Goal: Task Accomplishment & Management: Complete application form

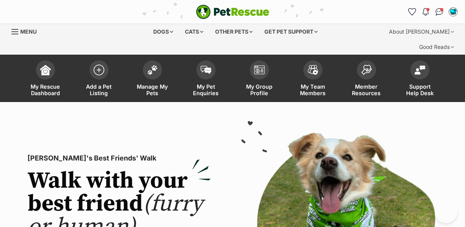
click at [102, 65] on img at bounding box center [99, 70] width 11 height 11
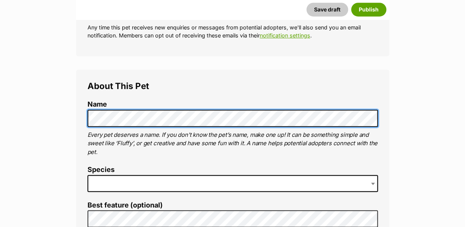
scroll to position [235, 0]
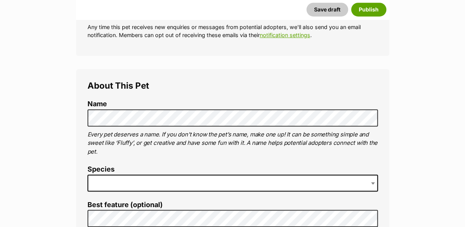
click at [164, 175] on span at bounding box center [232, 183] width 290 height 17
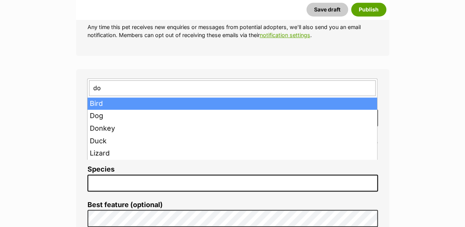
type input "dog"
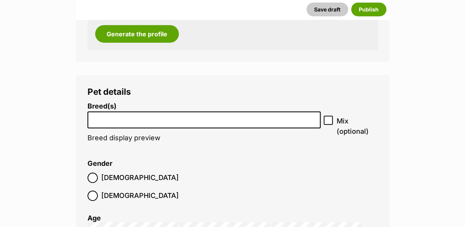
scroll to position [943, 0]
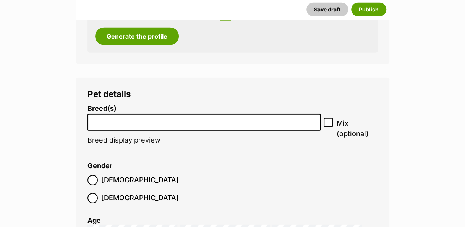
click at [204, 116] on input "search" at bounding box center [204, 120] width 228 height 8
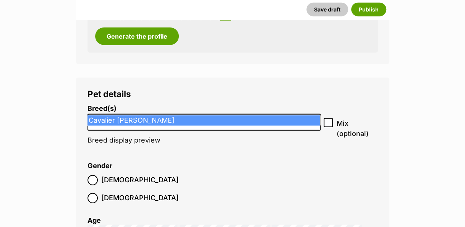
type input "Cav"
select select "55"
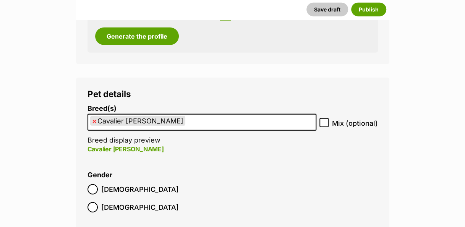
click at [209, 115] on ul "× Cavalier King Charles Spaniel" at bounding box center [201, 123] width 227 height 16
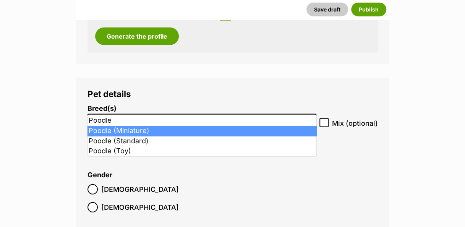
type input "Poodle"
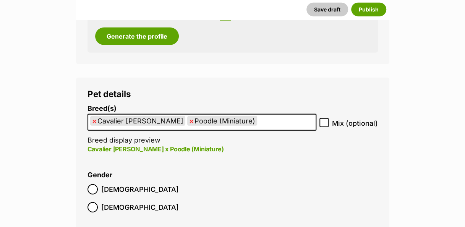
click at [98, 184] on label "[DEMOGRAPHIC_DATA]" at bounding box center [132, 189] width 91 height 10
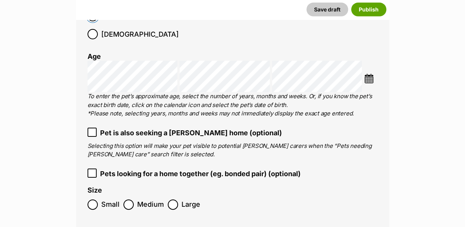
scroll to position [1108, 0]
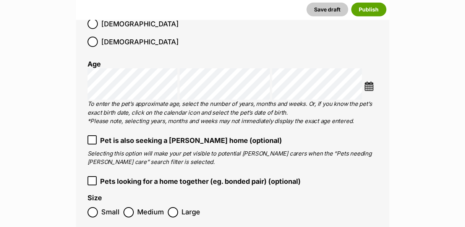
click at [369, 81] on img at bounding box center [369, 86] width 10 height 10
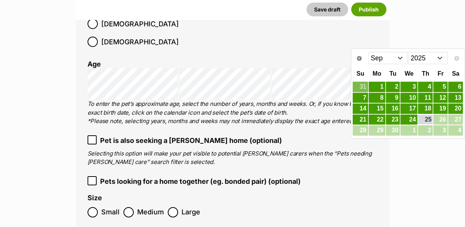
click at [443, 60] on select "2015 2016 2017 2018 2019 2020 2021 2022 2023 2024 2025" at bounding box center [427, 58] width 39 height 12
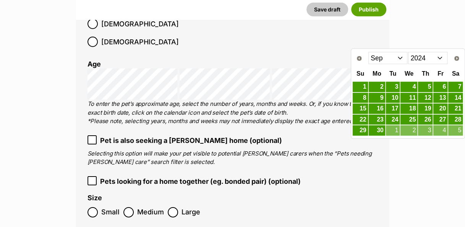
click at [400, 58] on select "Jan Feb Mar Apr May Jun Jul Aug Sep Oct Nov Dec" at bounding box center [387, 58] width 39 height 12
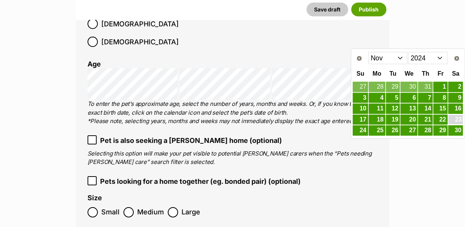
click at [457, 115] on link "23" at bounding box center [455, 120] width 15 height 10
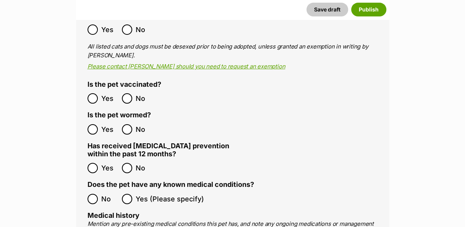
scroll to position [1398, 0]
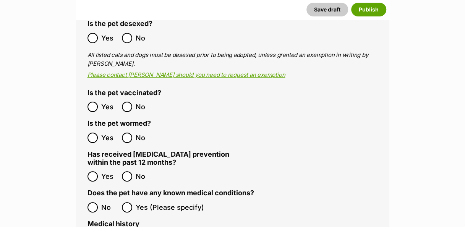
click at [92, 198] on ol "No Yes (Please specify)" at bounding box center [232, 207] width 290 height 18
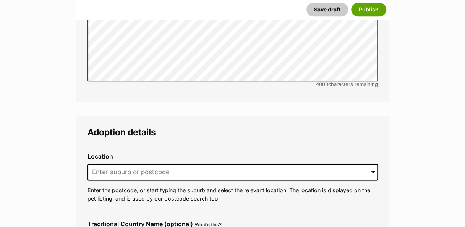
scroll to position [1759, 0]
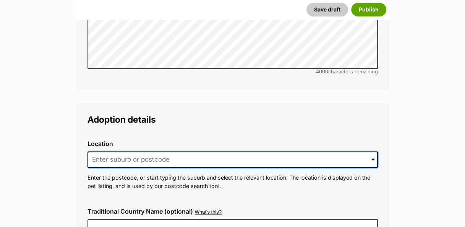
click at [206, 151] on input at bounding box center [232, 159] width 290 height 17
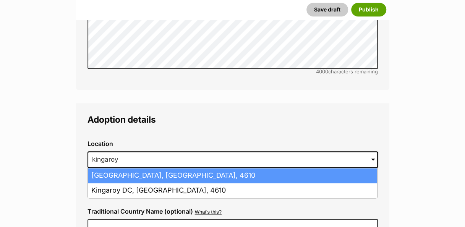
click at [141, 168] on li "Kingaroy, Queensland, 4610" at bounding box center [232, 175] width 289 height 15
type input "Kingaroy, Queensland, 4610"
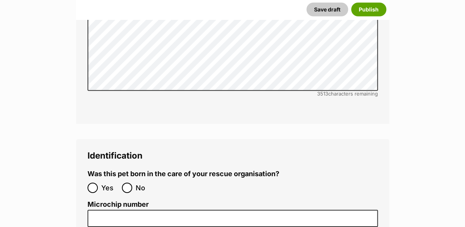
scroll to position [2443, 0]
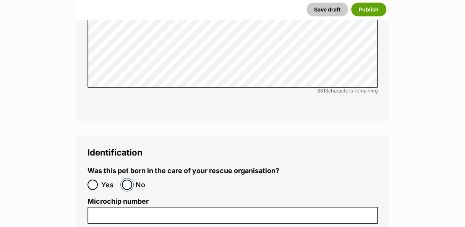
click at [126, 180] on input "No" at bounding box center [127, 185] width 10 height 10
radio input "true"
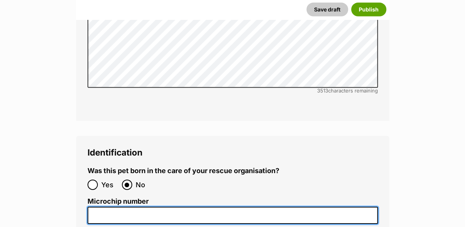
click at [207, 207] on input "Microchip number" at bounding box center [232, 215] width 290 height 17
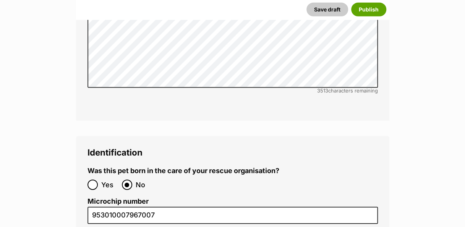
click at [224, 167] on label "Was this pet born in the care of your rescue organisation?" at bounding box center [183, 171] width 192 height 8
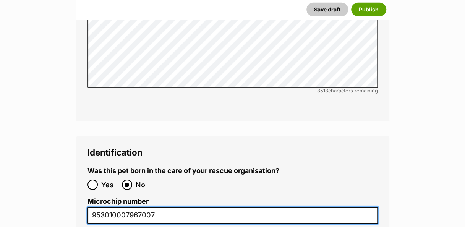
click at [168, 207] on input "953010007967007" at bounding box center [232, 215] width 290 height 17
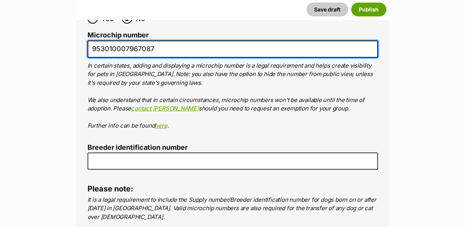
scroll to position [2608, 0]
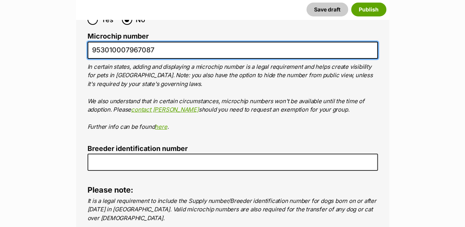
type input "953010007967087"
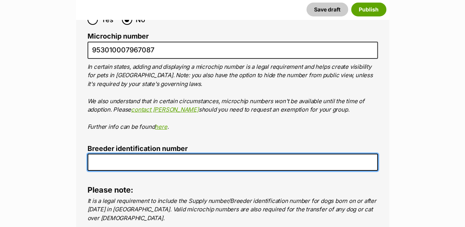
click at [152, 154] on input "Breeder identification number" at bounding box center [232, 162] width 290 height 17
type input "00001329542148"
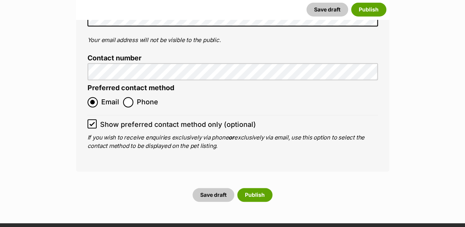
scroll to position [2952, 0]
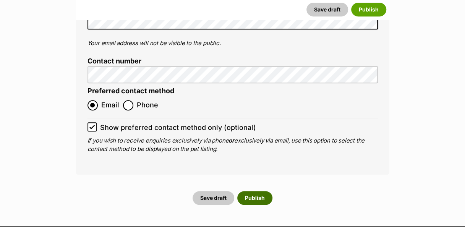
click at [268, 191] on button "Publish" at bounding box center [254, 198] width 35 height 14
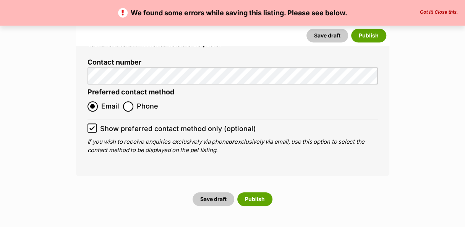
scroll to position [2999, 0]
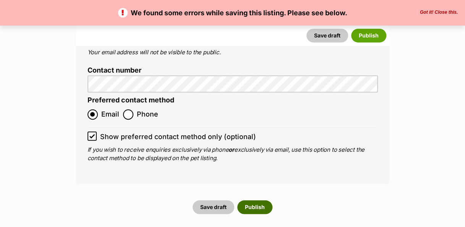
click at [263, 200] on button "Publish" at bounding box center [254, 207] width 35 height 14
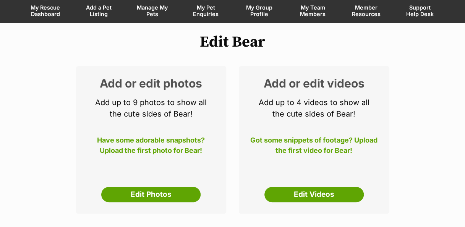
scroll to position [80, 0]
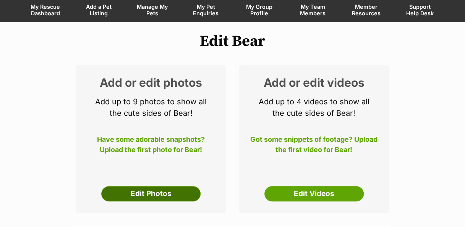
click at [191, 186] on link "Edit Photos" at bounding box center [150, 193] width 99 height 15
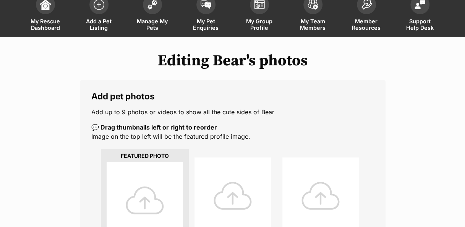
scroll to position [69, 0]
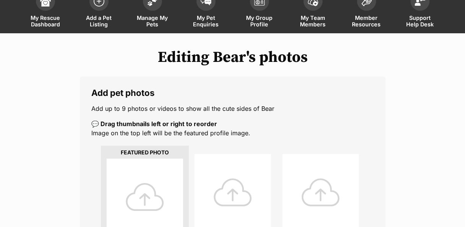
click at [150, 173] on div at bounding box center [145, 197] width 76 height 76
click at [159, 173] on div at bounding box center [145, 197] width 76 height 76
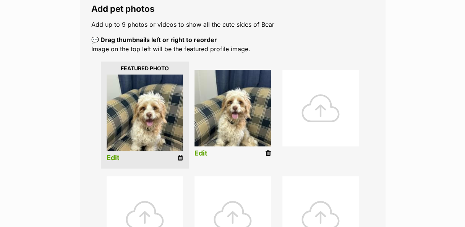
scroll to position [157, 0]
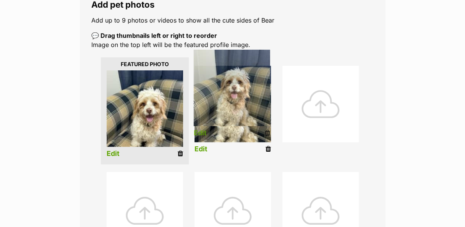
click at [202, 145] on link "Edit" at bounding box center [200, 149] width 13 height 8
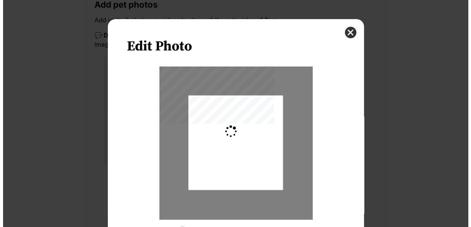
scroll to position [0, 0]
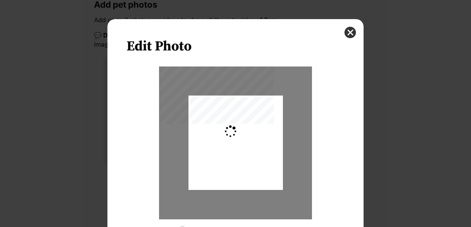
type input "0.2744"
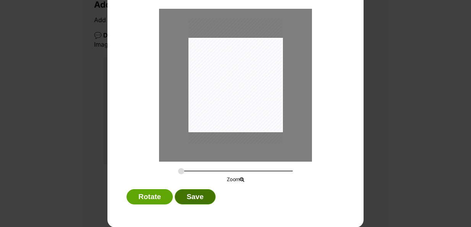
click at [199, 198] on button "Save" at bounding box center [195, 196] width 40 height 15
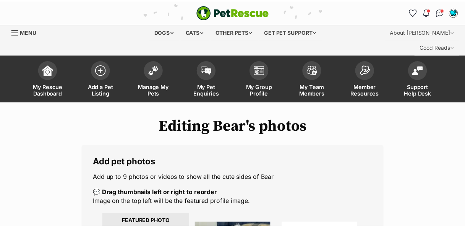
scroll to position [157, 0]
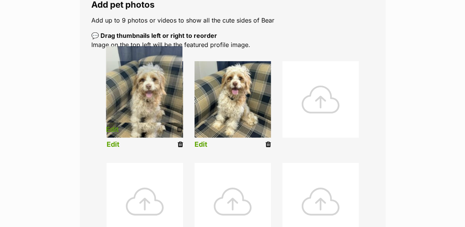
click at [118, 141] on link "Edit" at bounding box center [113, 145] width 13 height 8
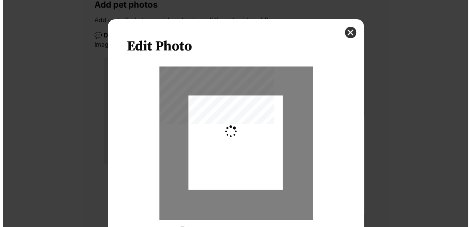
scroll to position [0, 0]
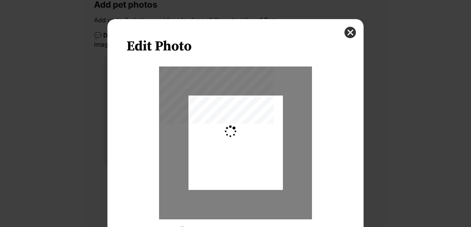
type input "0.2744"
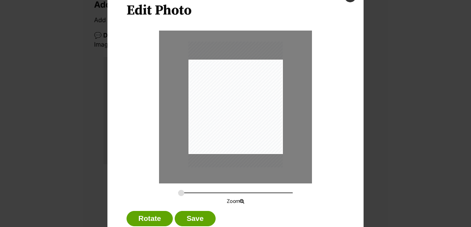
scroll to position [58, 0]
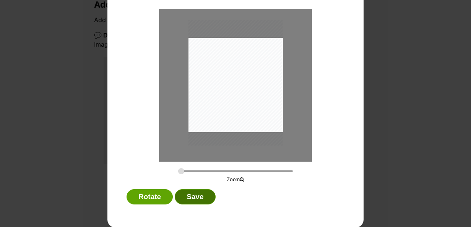
click at [195, 197] on button "Save" at bounding box center [195, 196] width 40 height 15
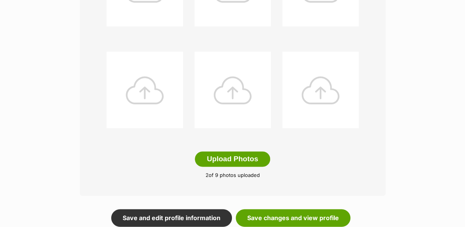
scroll to position [380, 0]
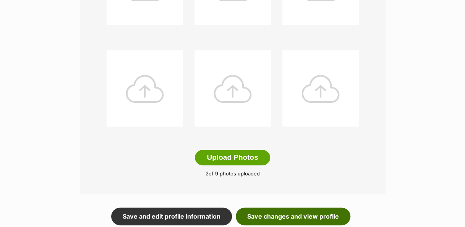
click at [299, 207] on link "Save changes and view profile" at bounding box center [293, 216] width 115 height 18
